Goal: Obtain resource: Download file/media

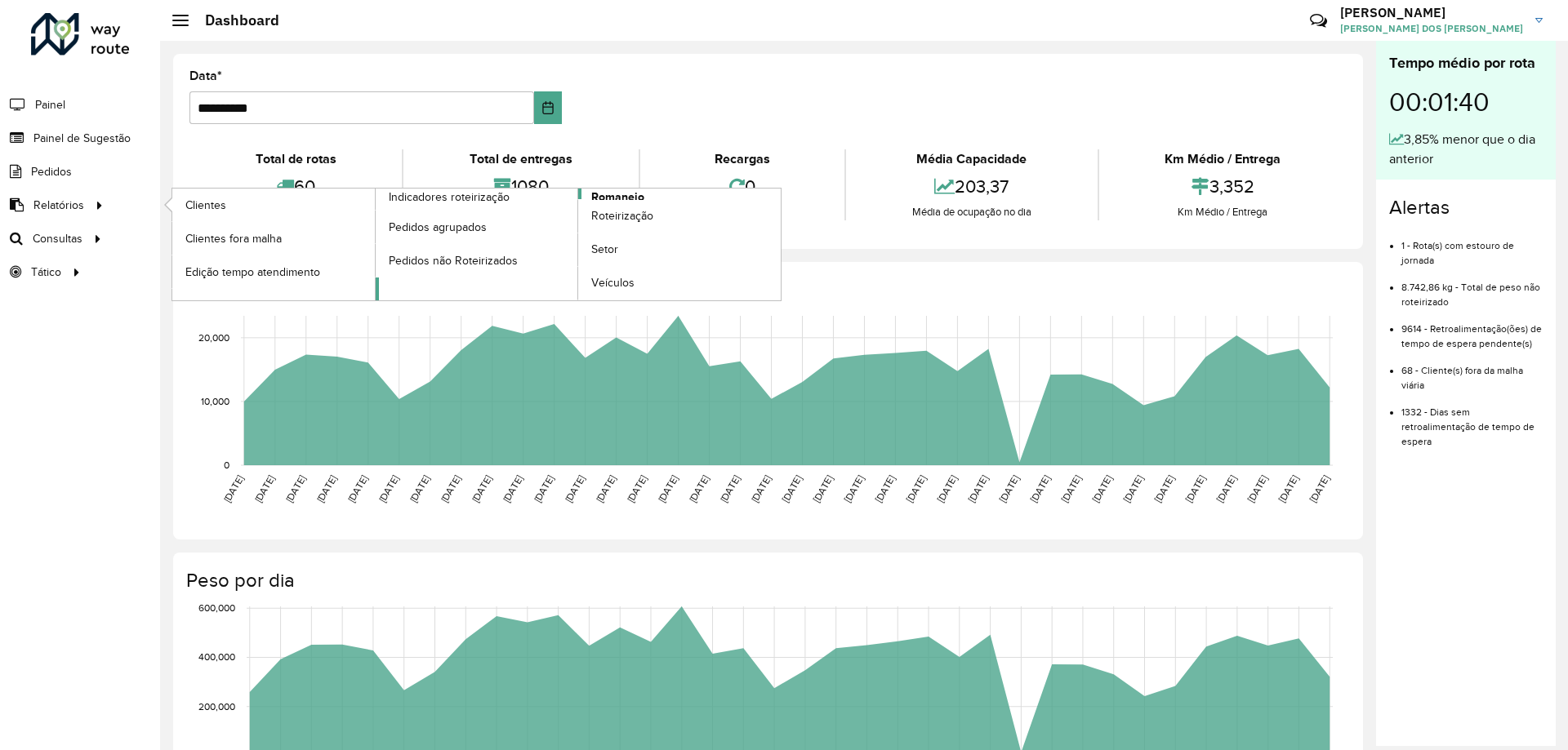
click at [613, 196] on span "Romaneio" at bounding box center [617, 197] width 53 height 17
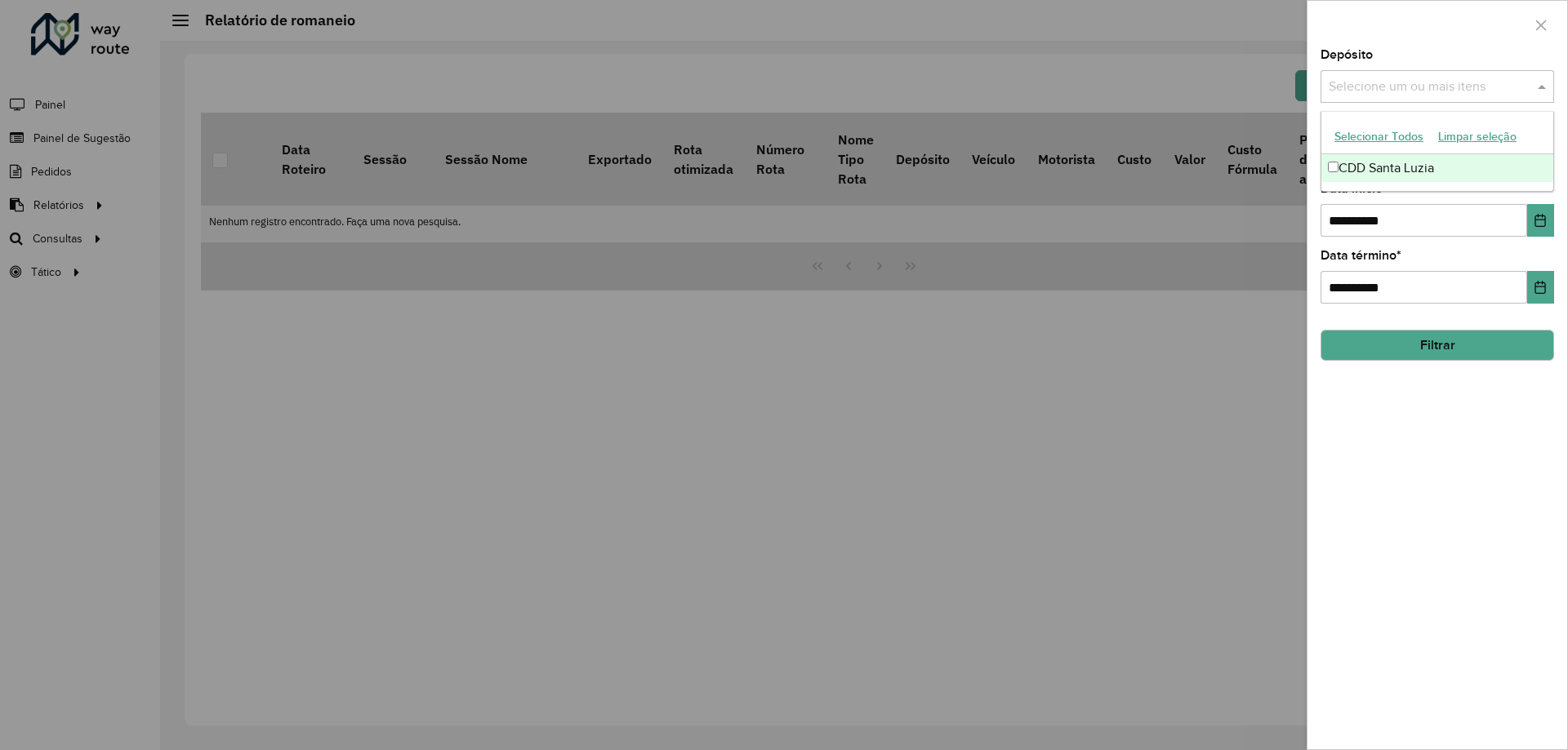
click at [1367, 81] on input "text" at bounding box center [1429, 88] width 209 height 20
click at [1360, 169] on div "CDD Santa Luzia" at bounding box center [1437, 168] width 232 height 28
click at [1487, 428] on div "**********" at bounding box center [1437, 400] width 259 height 701
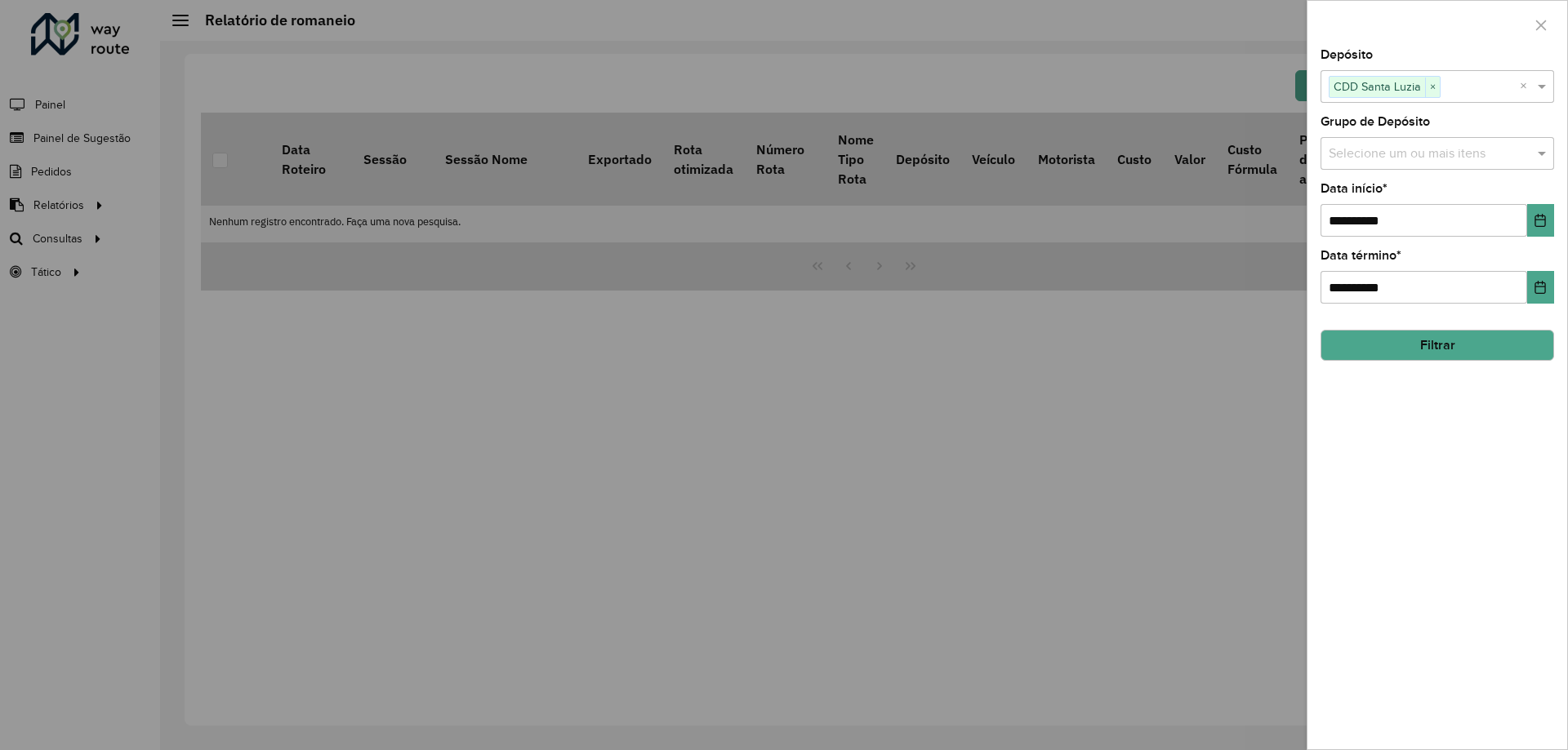
click at [1353, 159] on input "text" at bounding box center [1429, 155] width 209 height 20
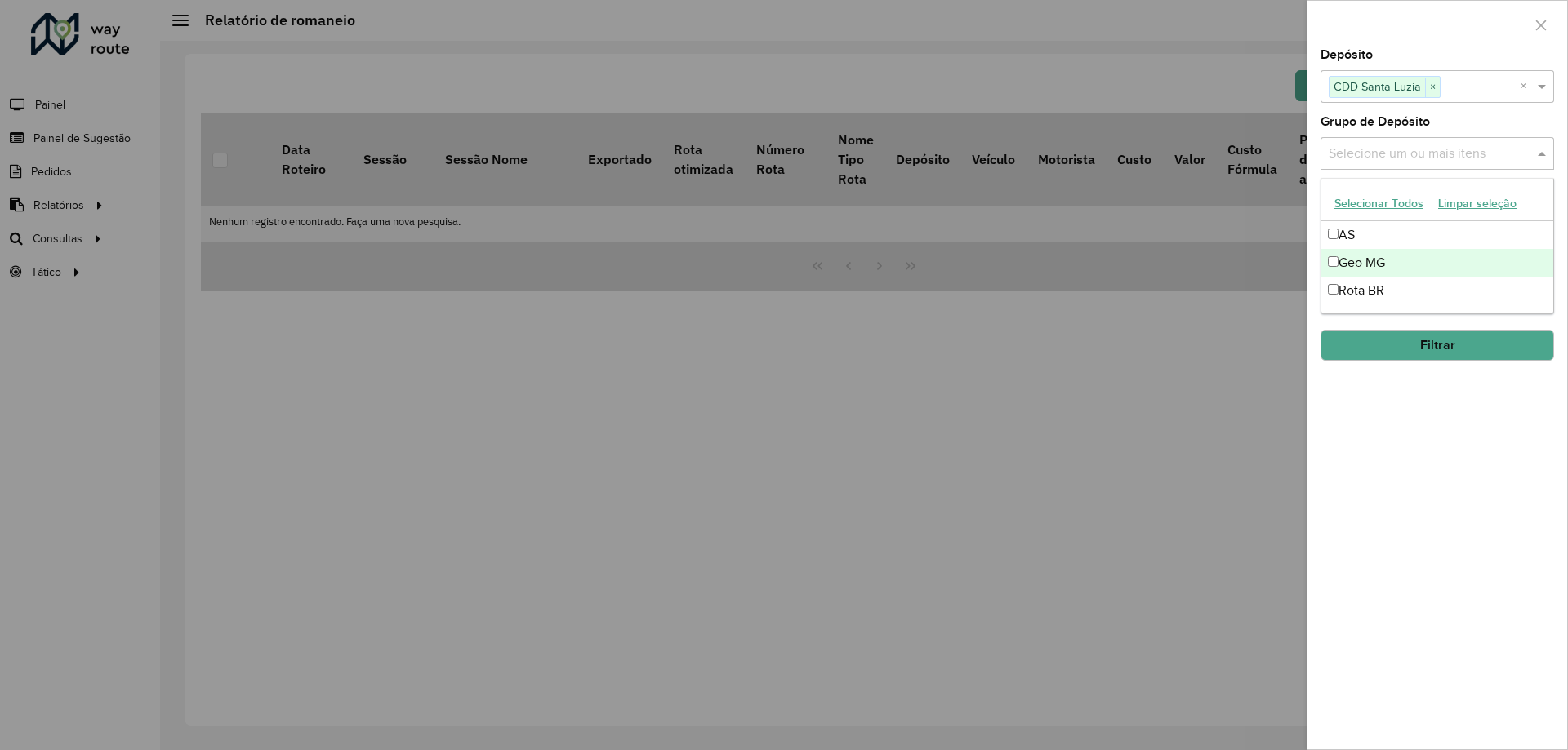
click at [1407, 255] on div "Geo MG" at bounding box center [1437, 263] width 232 height 28
click at [1412, 432] on div "**********" at bounding box center [1437, 400] width 259 height 701
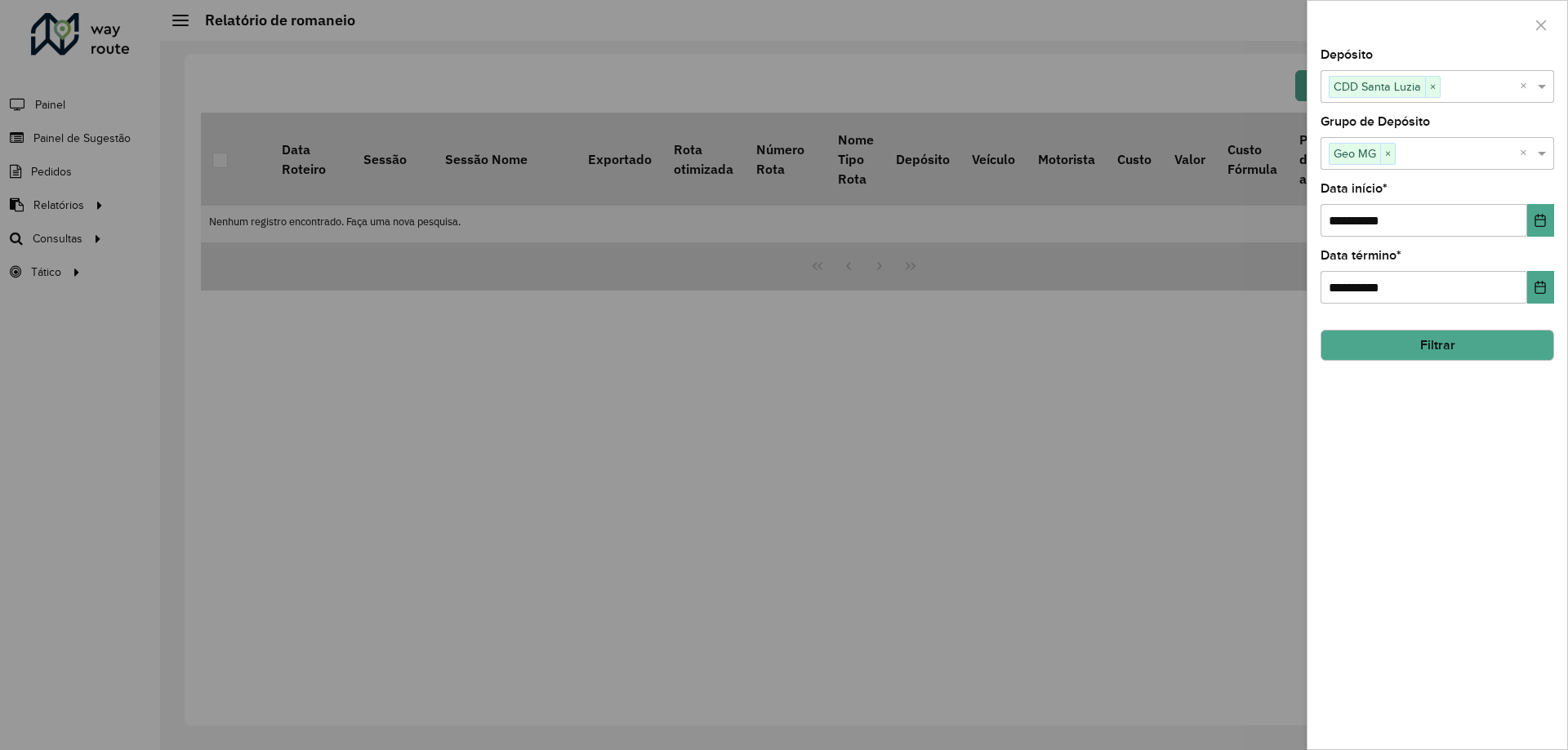
click at [1432, 344] on button "Filtrar" at bounding box center [1437, 345] width 233 height 31
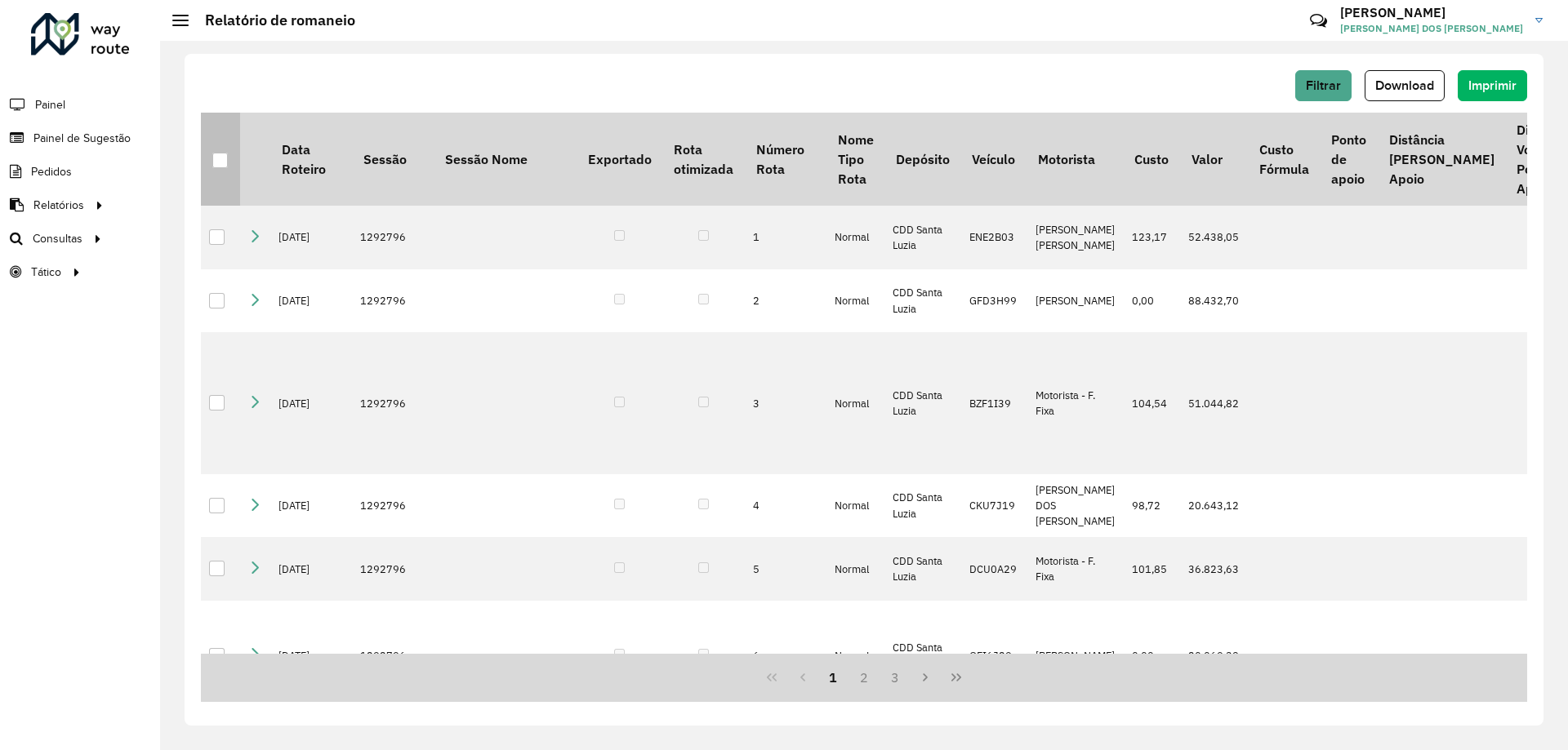
click at [215, 161] on div at bounding box center [219, 160] width 15 height 15
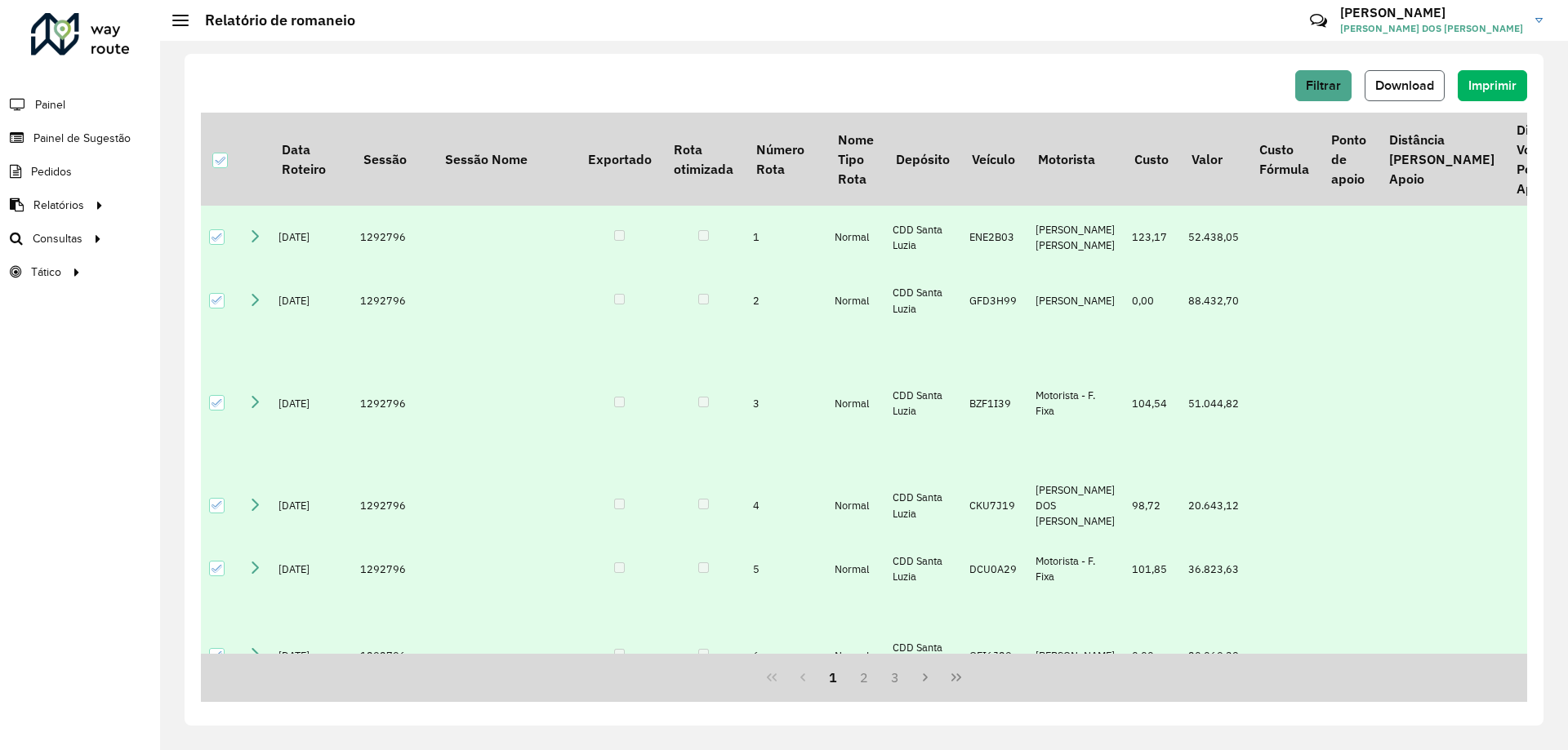
click at [1382, 78] on button "Download" at bounding box center [1404, 86] width 80 height 31
click at [1424, 86] on span "Download" at bounding box center [1405, 86] width 59 height 14
